Goal: Task Accomplishment & Management: Use online tool/utility

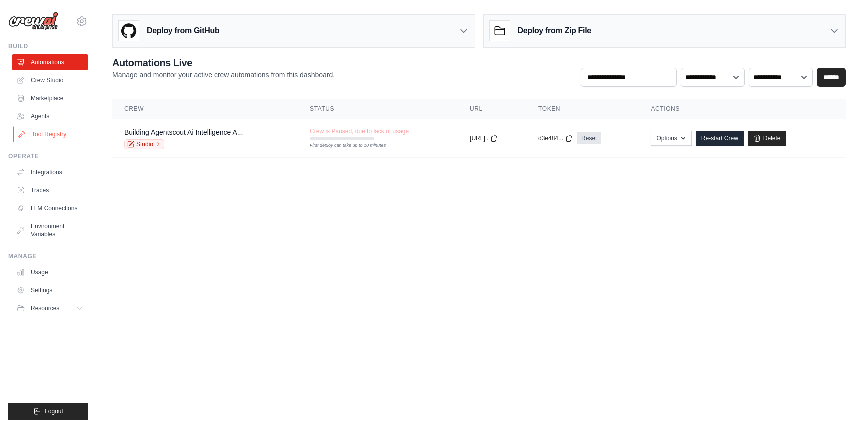
click at [56, 135] on link "Tool Registry" at bounding box center [51, 134] width 76 height 16
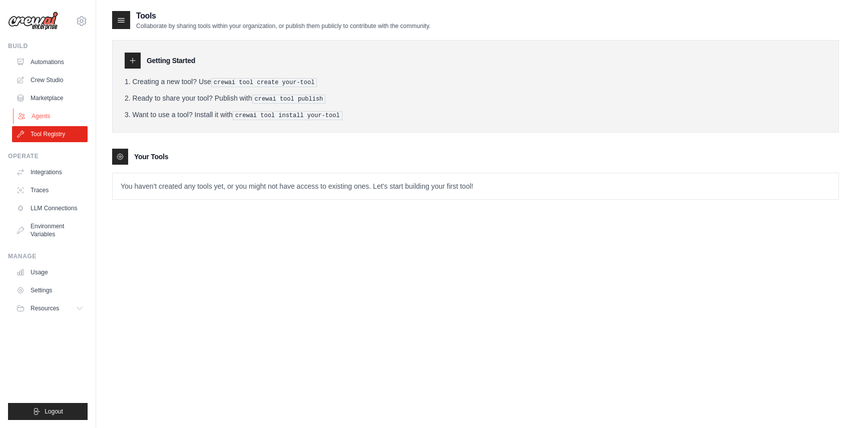
click at [46, 115] on link "Agents" at bounding box center [51, 116] width 76 height 16
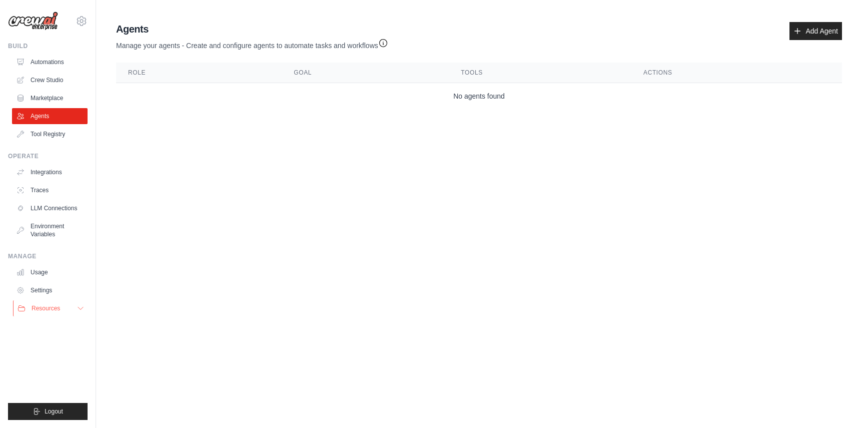
click at [79, 304] on icon at bounding box center [81, 308] width 8 height 8
click at [812, 29] on link "Add Agent" at bounding box center [816, 31] width 53 height 18
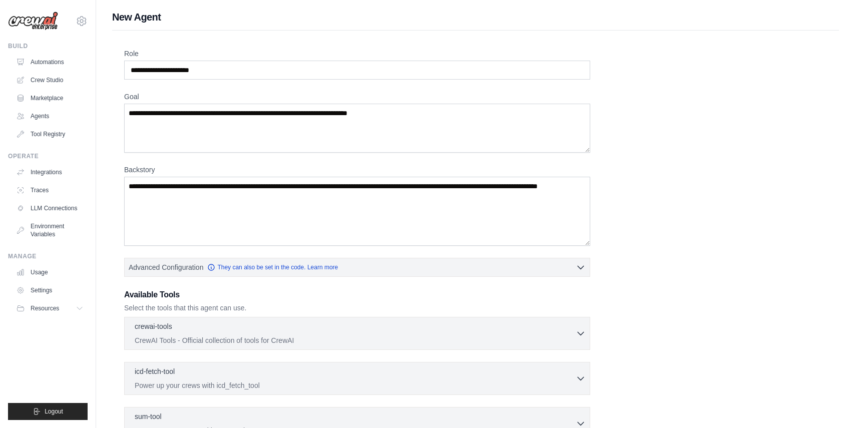
scroll to position [154, 0]
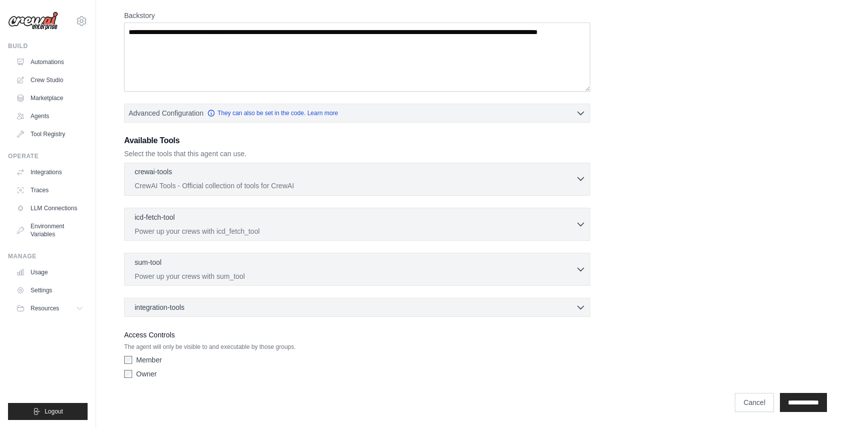
click at [262, 181] on div "crewai-tools 0 selected CrewAI Tools - Official collection of tools for CrewAI" at bounding box center [355, 179] width 441 height 24
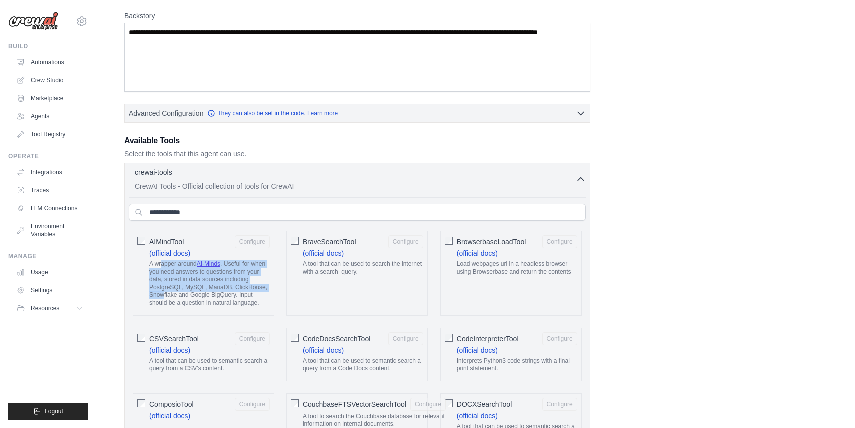
drag, startPoint x: 162, startPoint y: 267, endPoint x: 164, endPoint y: 297, distance: 30.1
click at [164, 297] on p "A wrapper around AI-Minds . Useful for when you need answers to questions from …" at bounding box center [209, 283] width 121 height 47
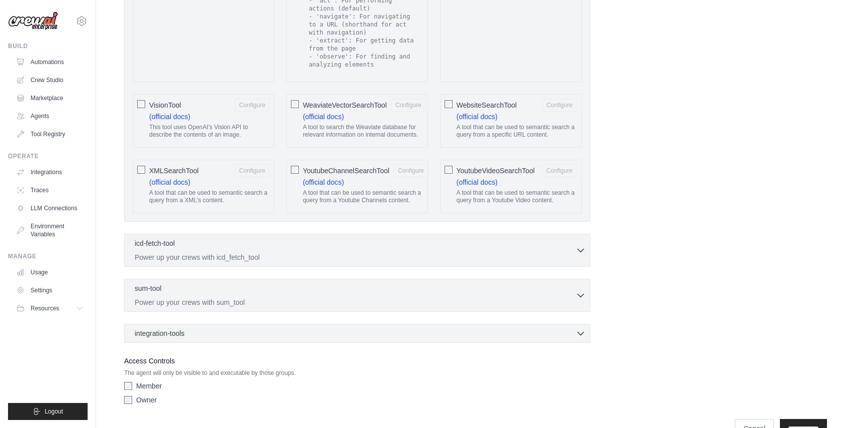
scroll to position [1886, 0]
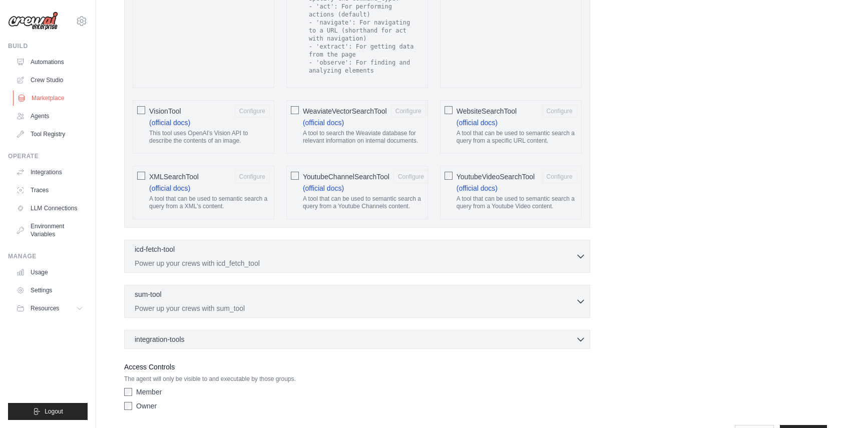
click at [43, 99] on link "Marketplace" at bounding box center [51, 98] width 76 height 16
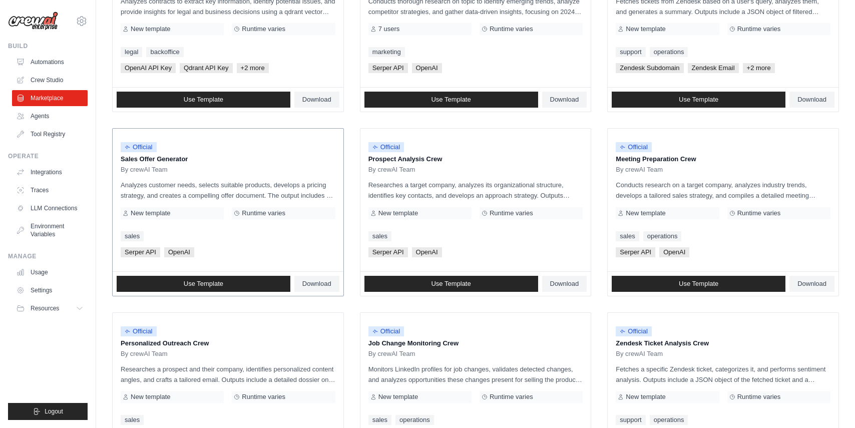
scroll to position [185, 0]
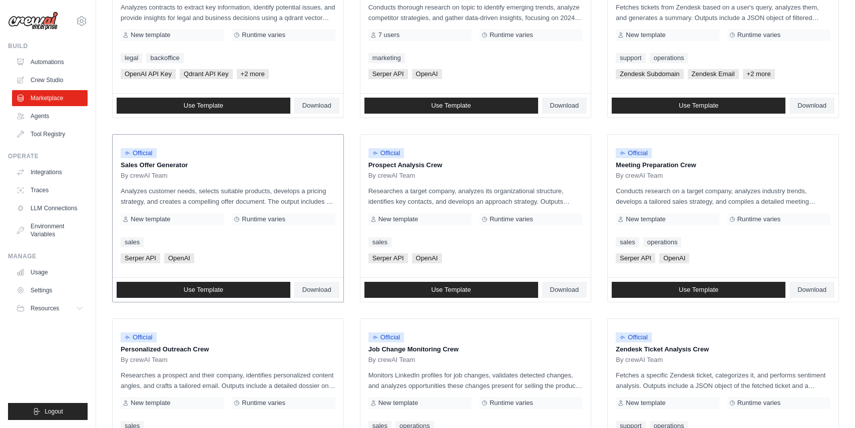
click at [265, 180] on div "Official Sales Offer Generator By crewAI Team Analyzes customer needs, selects …" at bounding box center [228, 206] width 231 height 143
click at [178, 184] on div "Official Sales Offer Generator By crewAI Team Analyzes customer needs, selects …" at bounding box center [228, 206] width 231 height 143
click at [305, 287] on span "Download" at bounding box center [316, 290] width 29 height 8
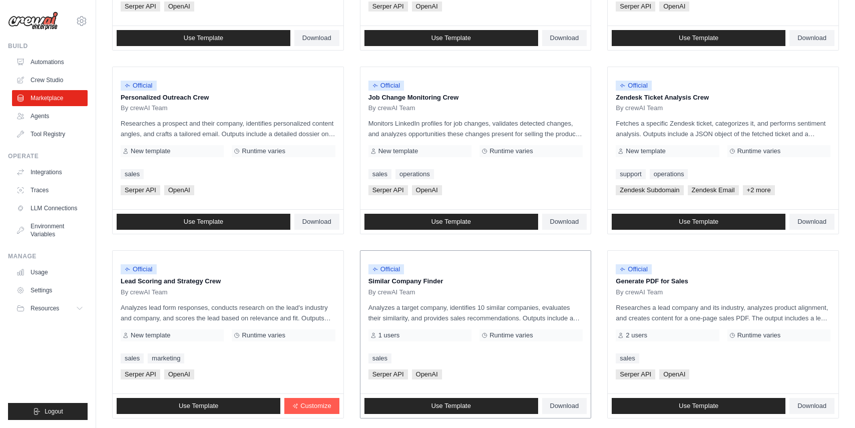
scroll to position [498, 0]
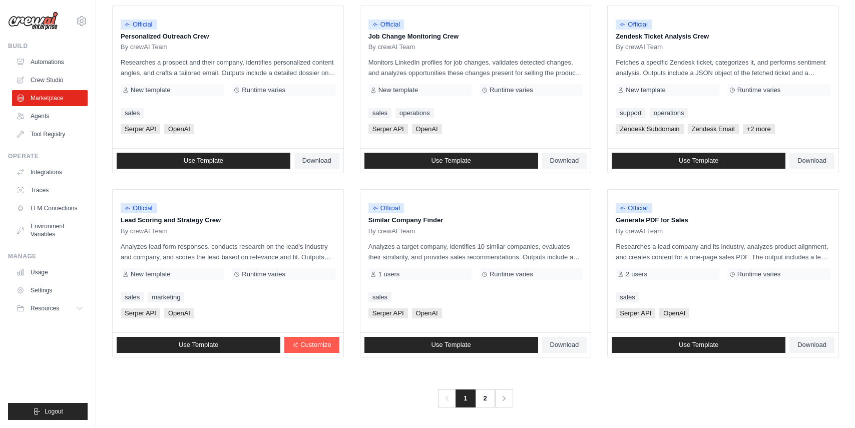
click at [395, 382] on div "Previous 1 2 Next" at bounding box center [475, 392] width 726 height 30
click at [246, 248] on p "Analyzes lead form responses, conducts research on the lead's industry and comp…" at bounding box center [228, 251] width 215 height 21
click at [329, 337] on link "Customize" at bounding box center [311, 345] width 55 height 16
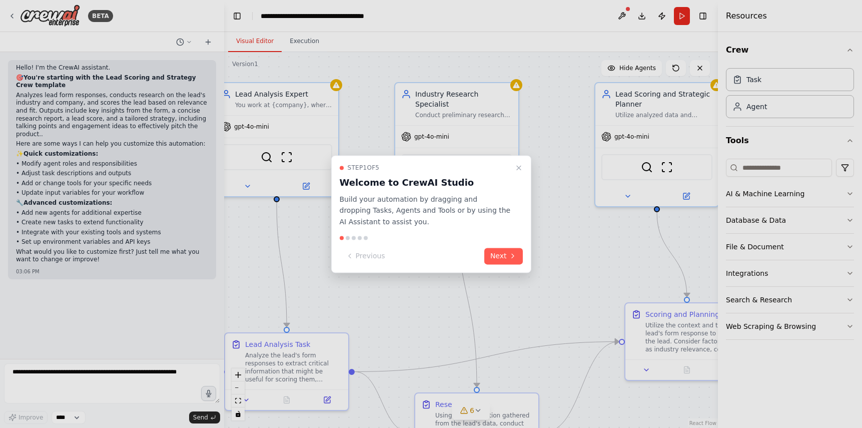
click at [470, 248] on div "Previous Next" at bounding box center [431, 256] width 183 height 17
click at [512, 255] on icon at bounding box center [513, 256] width 8 height 8
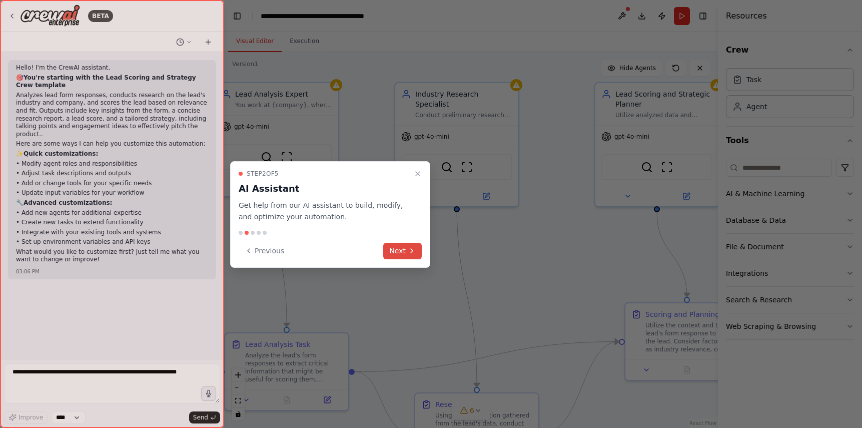
click at [416, 248] on button "Next" at bounding box center [402, 251] width 39 height 17
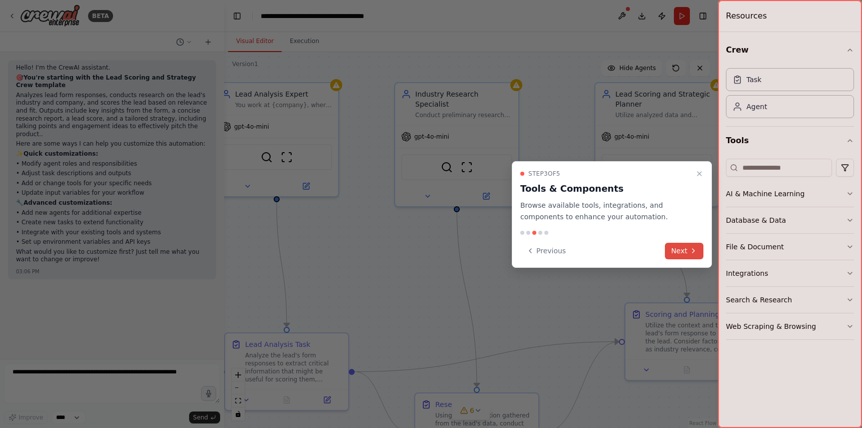
click at [680, 247] on button "Next" at bounding box center [684, 251] width 39 height 17
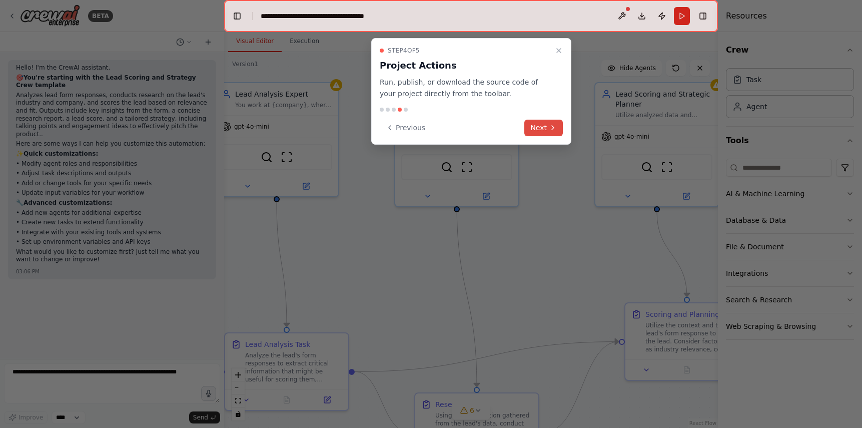
click at [537, 129] on button "Next" at bounding box center [543, 128] width 39 height 17
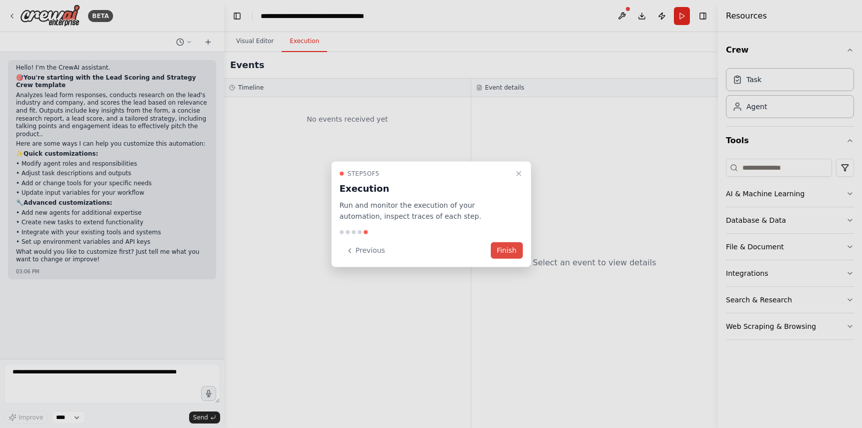
click at [512, 251] on button "Finish" at bounding box center [507, 250] width 32 height 17
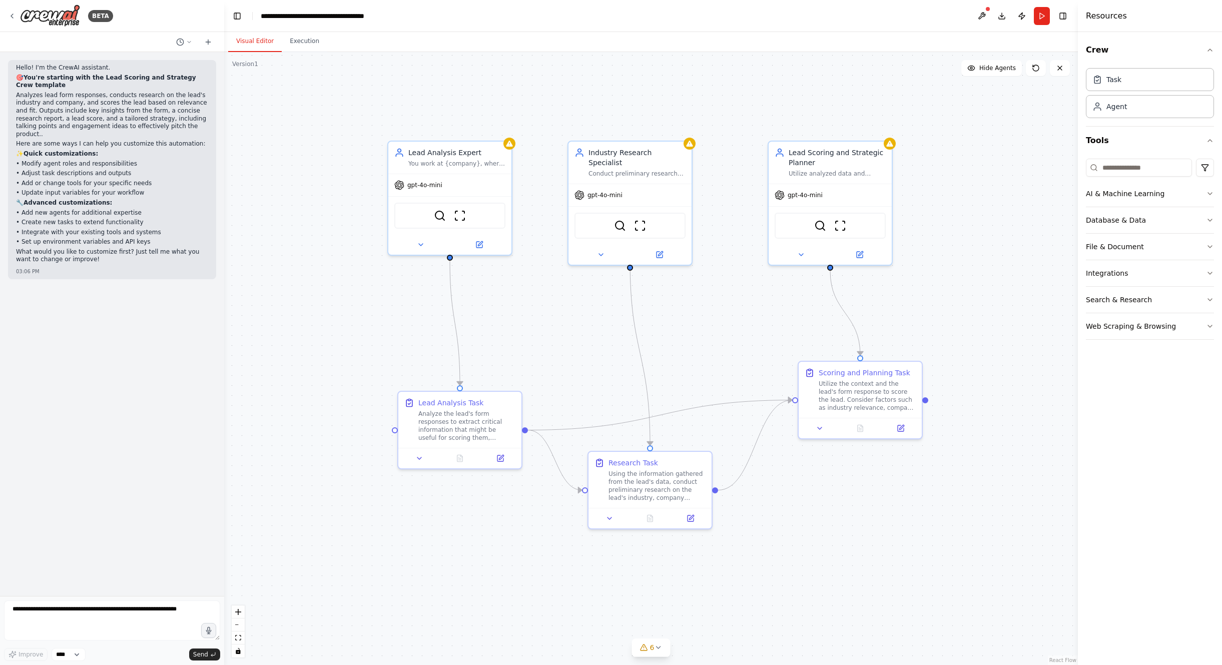
drag, startPoint x: 519, startPoint y: 548, endPoint x: 660, endPoint y: 601, distance: 150.4
click at [660, 427] on div ".deletable-edge-delete-btn { width: 20px; height: 20px; border: 0px solid #ffff…" at bounding box center [651, 358] width 854 height 613
click at [441, 216] on img at bounding box center [440, 214] width 12 height 12
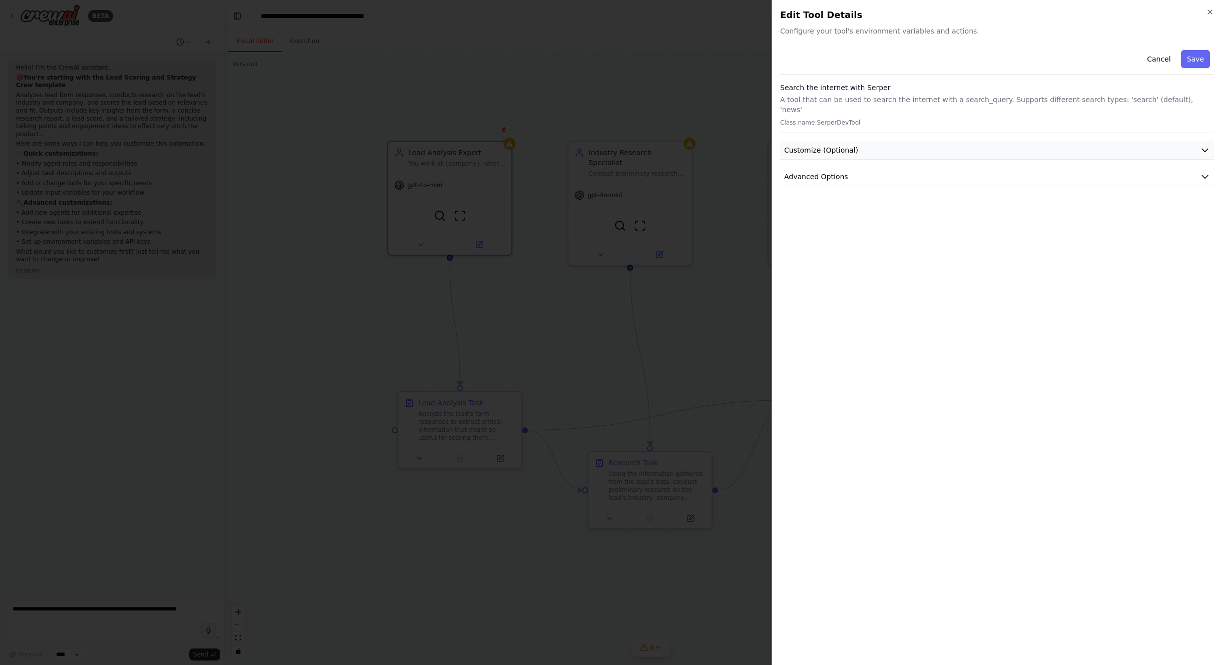
drag, startPoint x: 905, startPoint y: 135, endPoint x: 902, endPoint y: 146, distance: 11.9
click at [862, 141] on button "Customize (Optional)" at bounding box center [997, 150] width 434 height 19
click at [862, 401] on button "Advanced Options" at bounding box center [997, 409] width 434 height 19
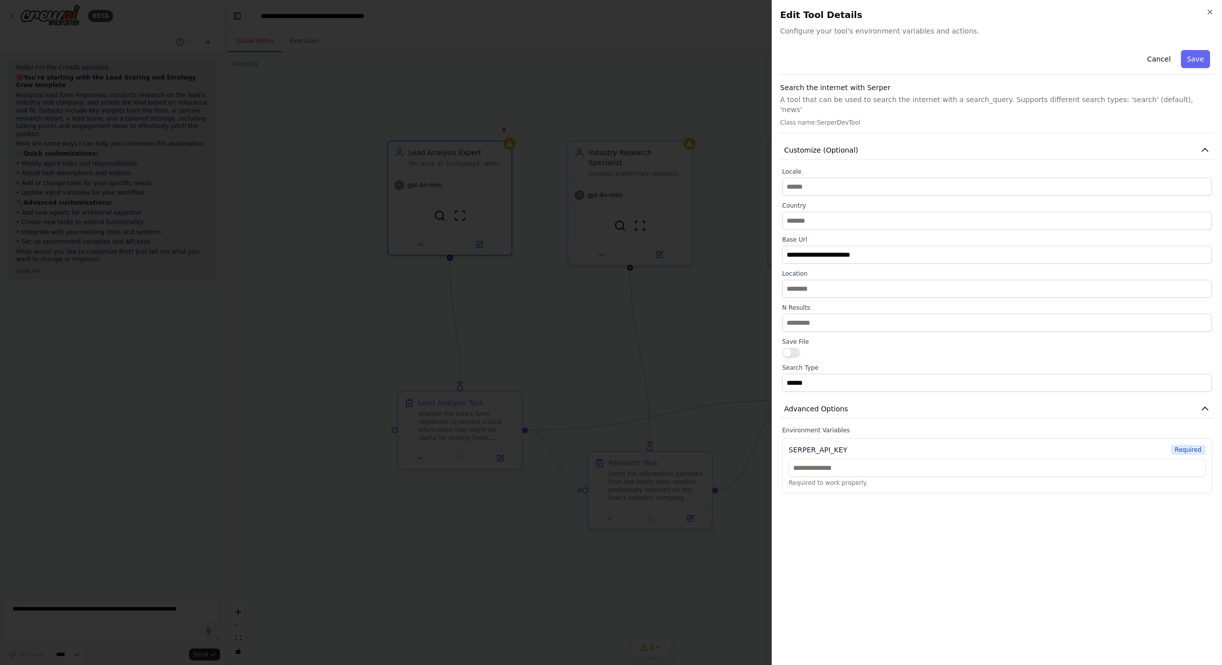
click at [846, 427] on div "**********" at bounding box center [997, 351] width 434 height 611
click at [647, 398] on div at bounding box center [611, 332] width 1222 height 665
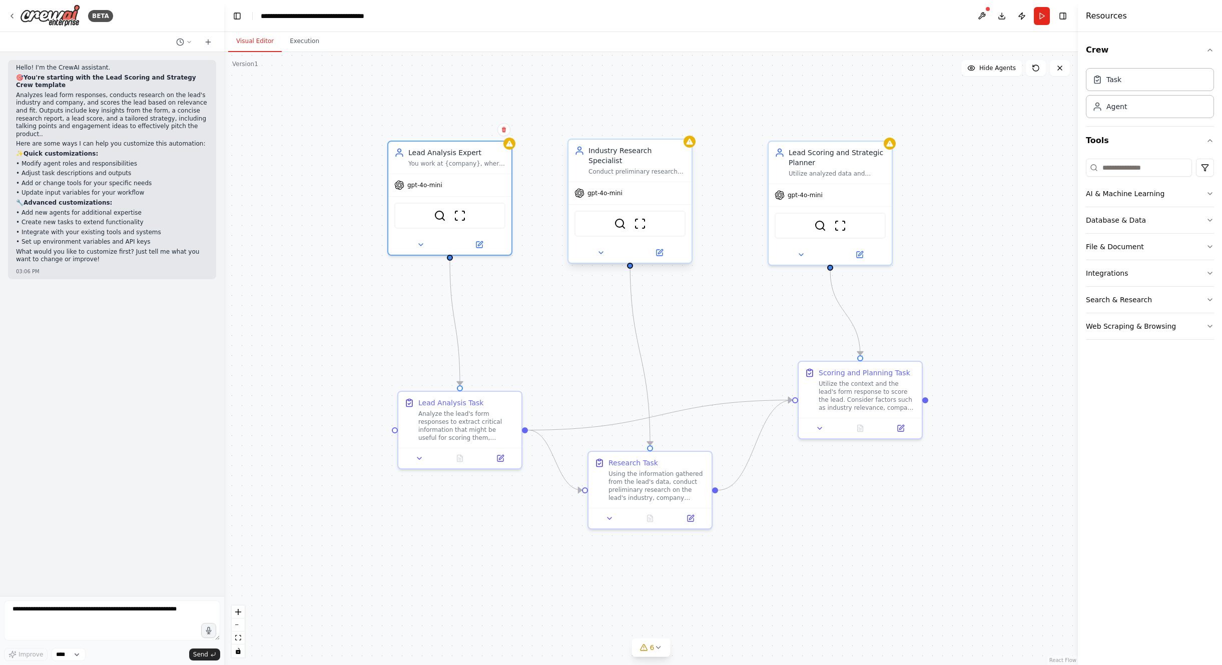
click at [643, 168] on div "Conduct preliminary research on the lead's industry, company size, and AI use c…" at bounding box center [636, 172] width 97 height 8
drag, startPoint x: 85, startPoint y: 73, endPoint x: 94, endPoint y: 109, distance: 37.1
click at [94, 109] on div "Hello! I'm the CrewAI assistant. 🎯 You're starting with the Lead Scoring and St…" at bounding box center [112, 165] width 192 height 202
